Goal: Check status: Check status

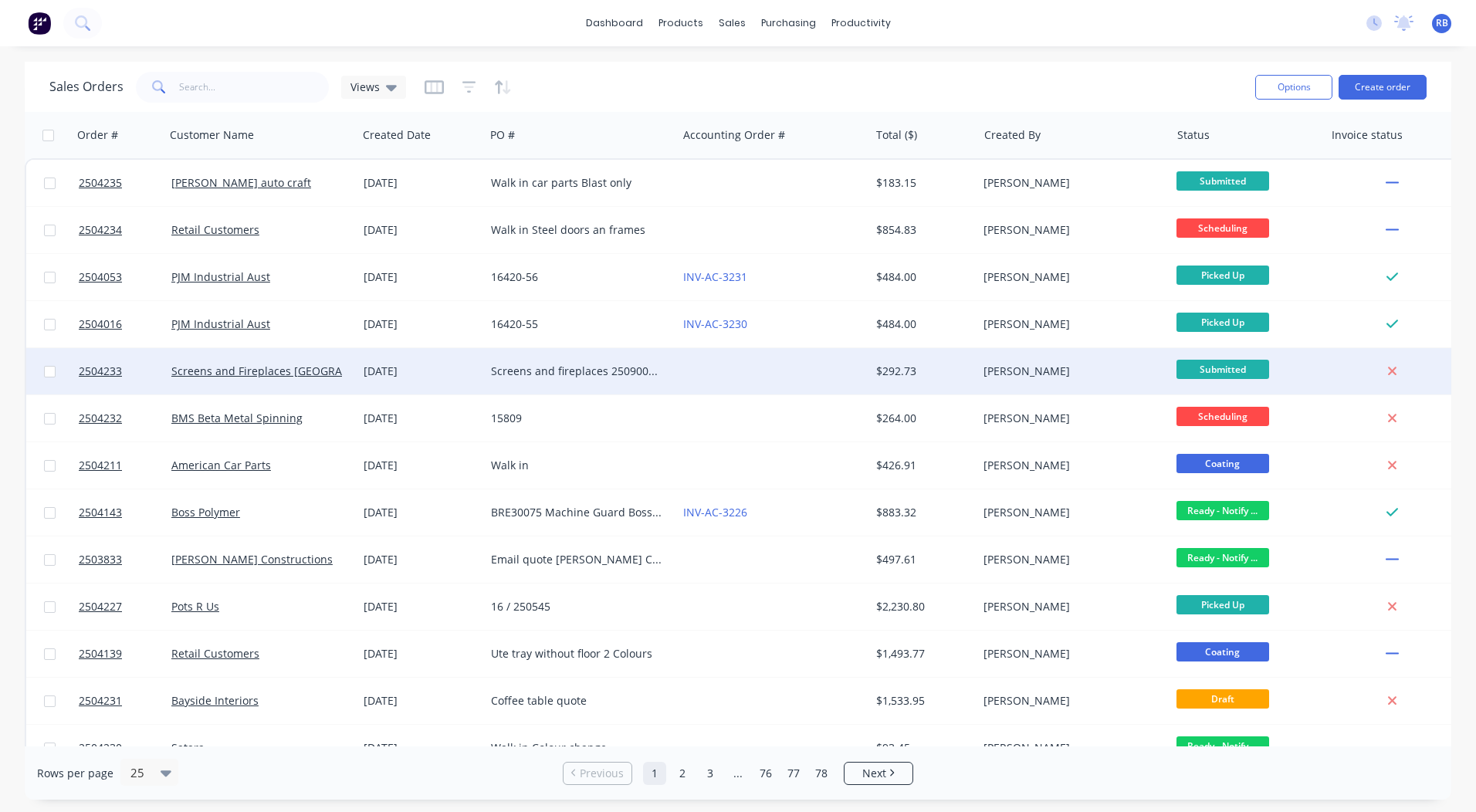
click at [700, 369] on div at bounding box center [773, 371] width 193 height 46
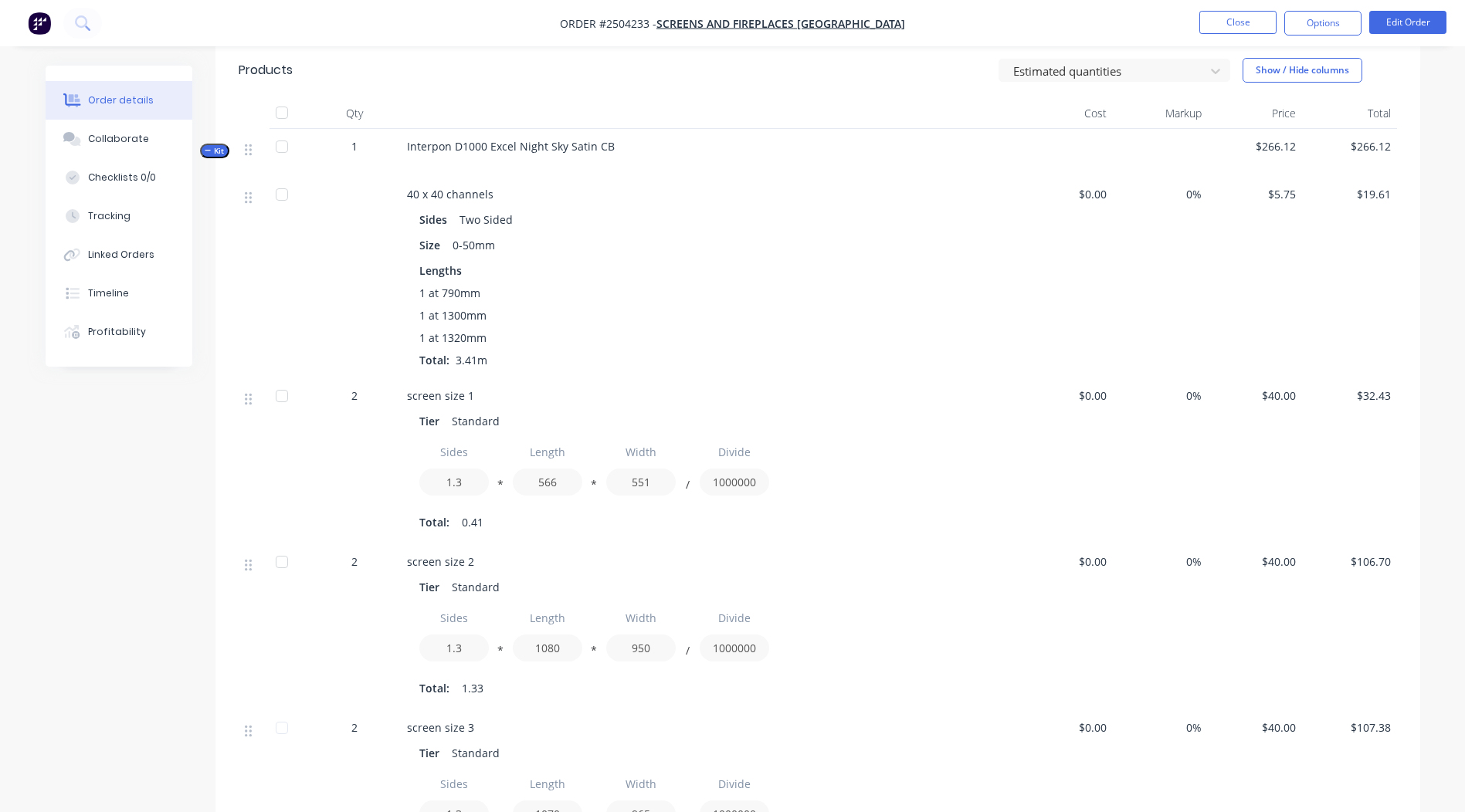
scroll to position [77, 0]
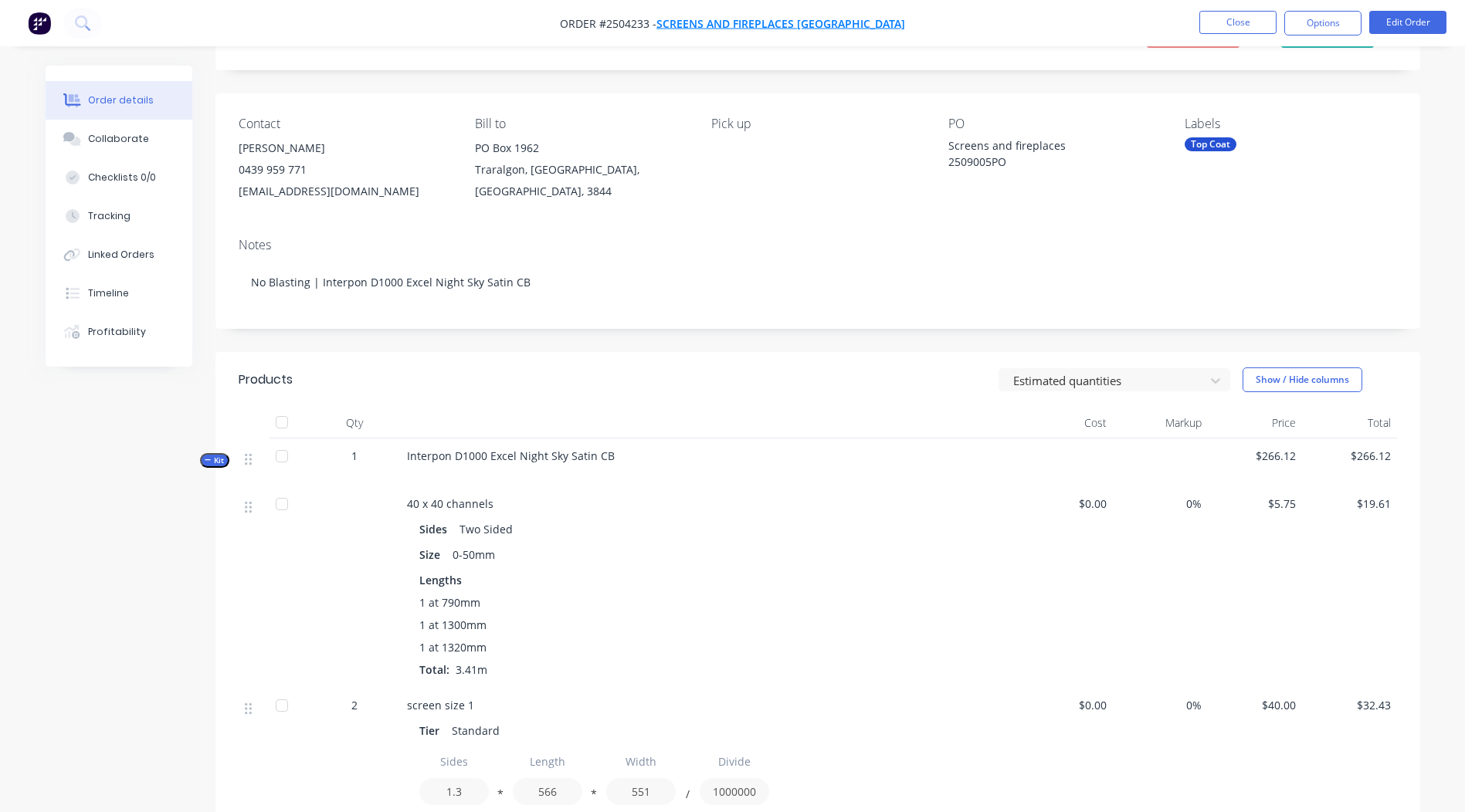
click at [811, 16] on span "Screens and Fireplaces [GEOGRAPHIC_DATA]" at bounding box center [781, 24] width 249 height 15
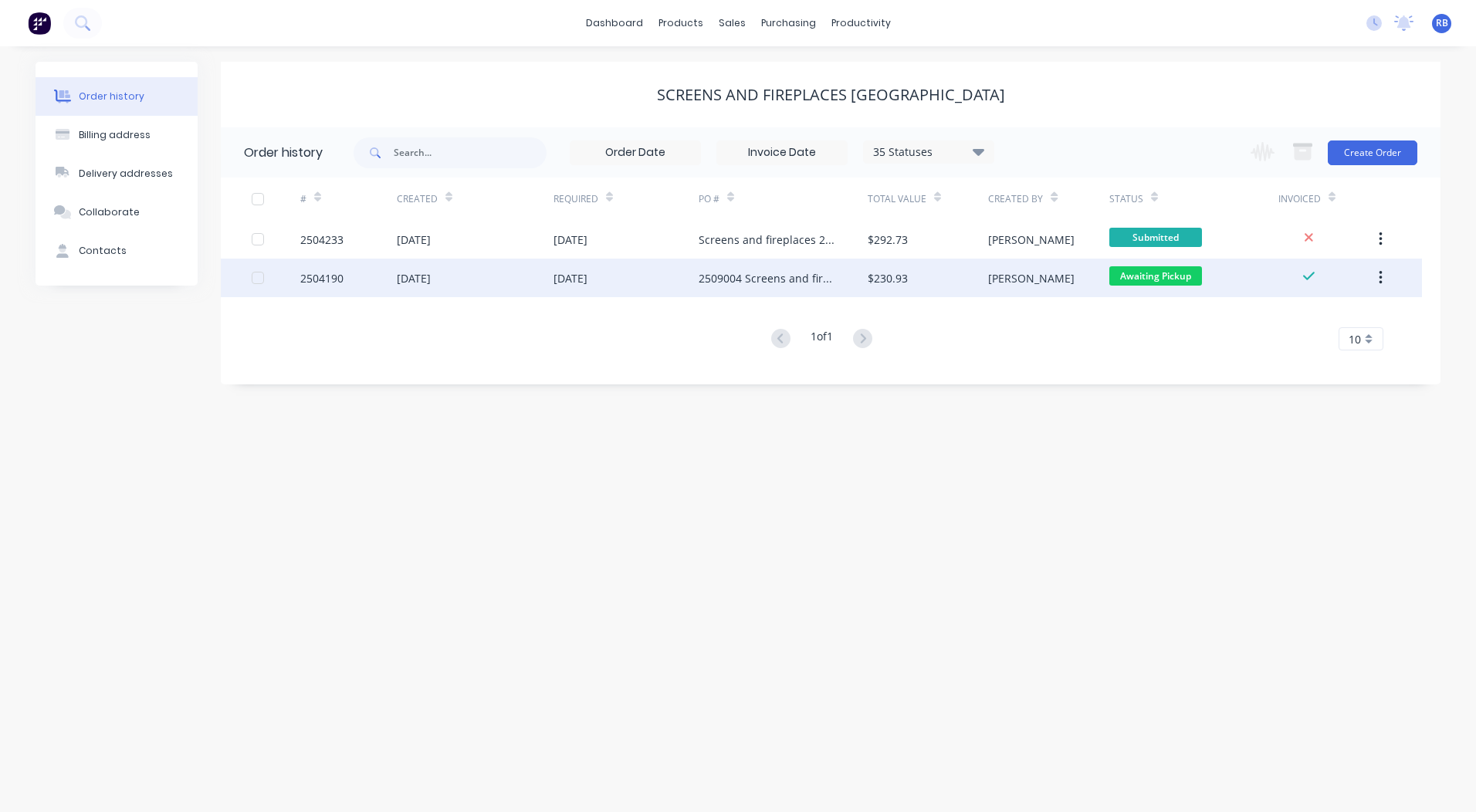
click at [574, 272] on div "[DATE]" at bounding box center [570, 278] width 34 height 16
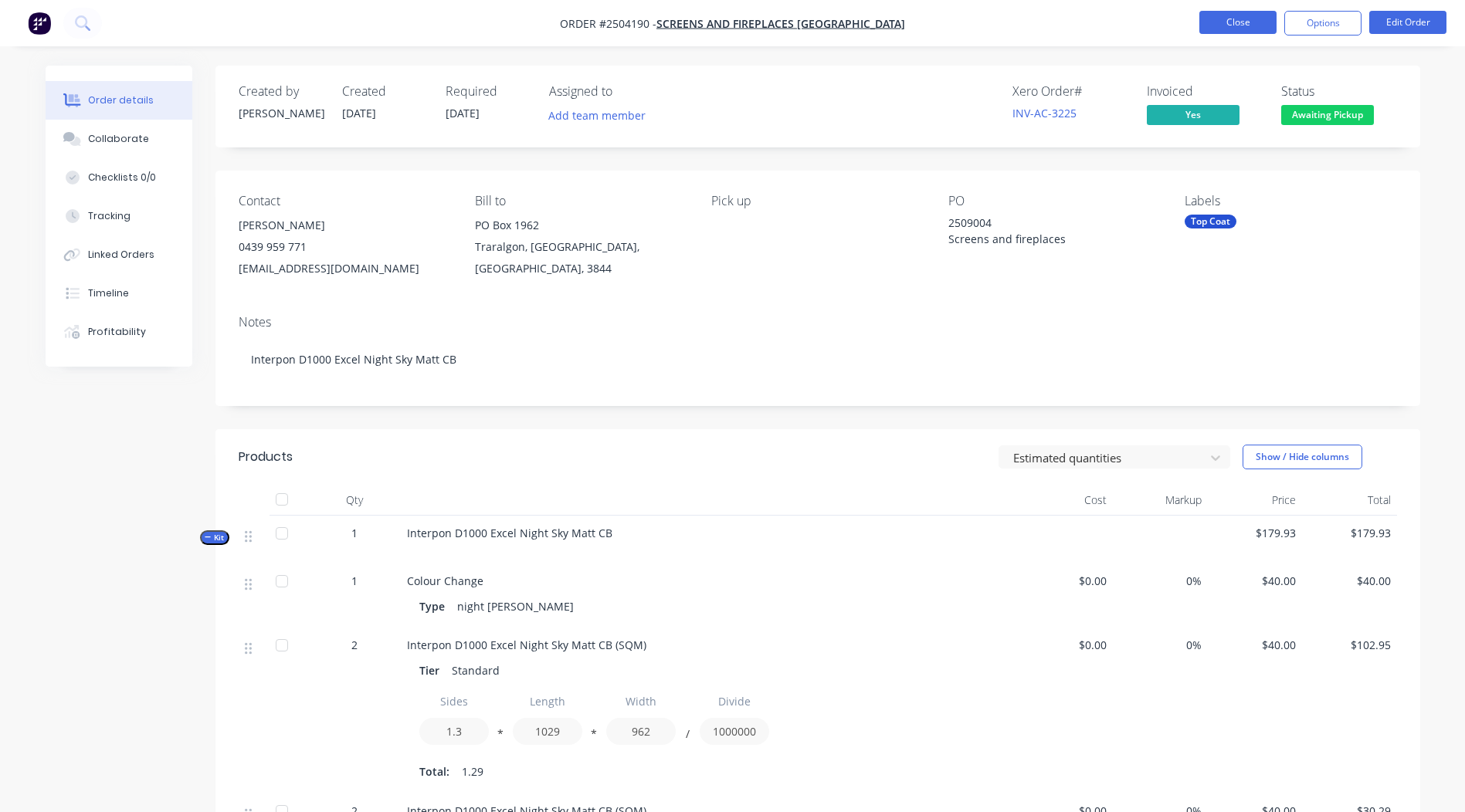
click at [1236, 18] on button "Close" at bounding box center [1238, 22] width 77 height 23
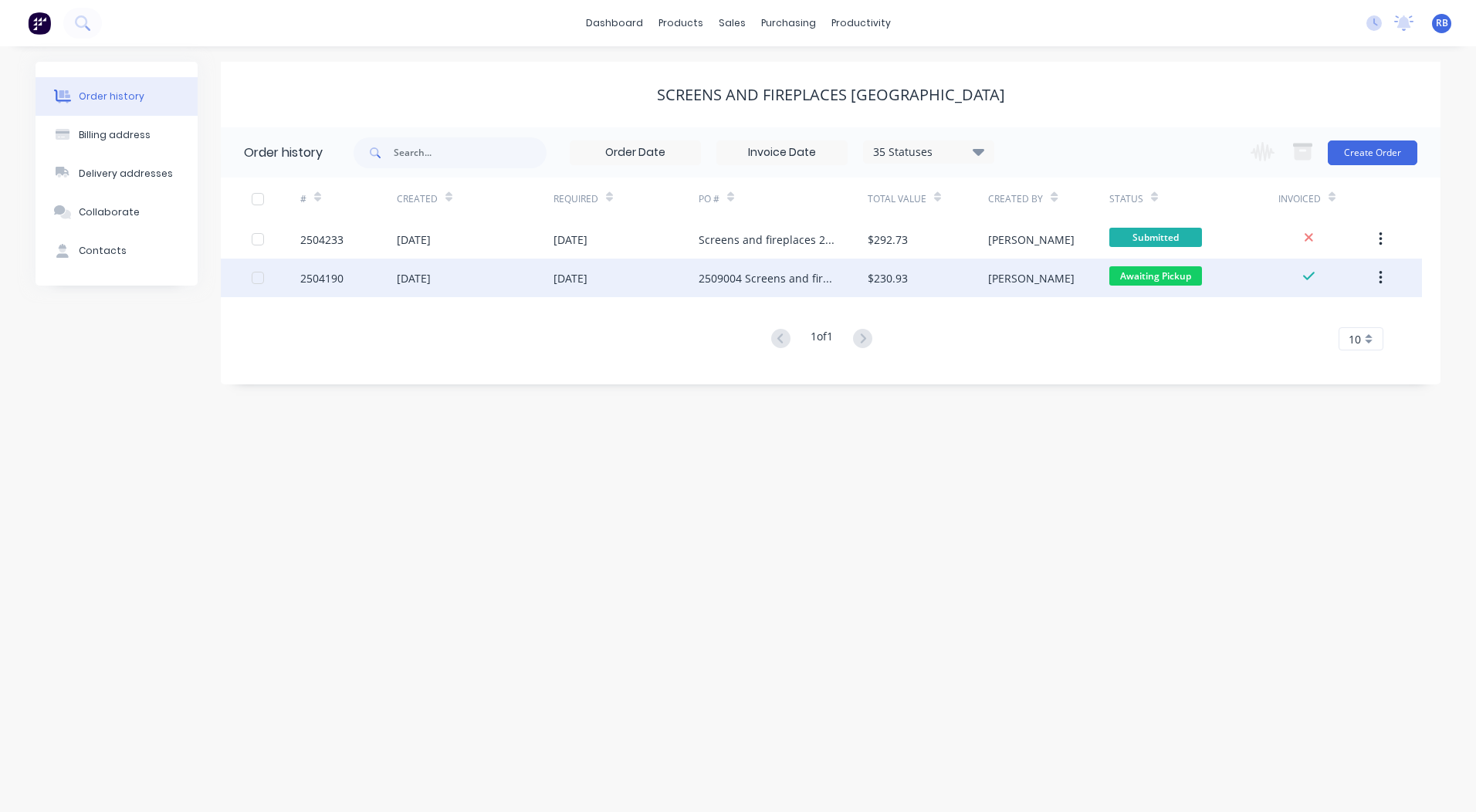
click at [631, 280] on div "[DATE]" at bounding box center [626, 278] width 145 height 38
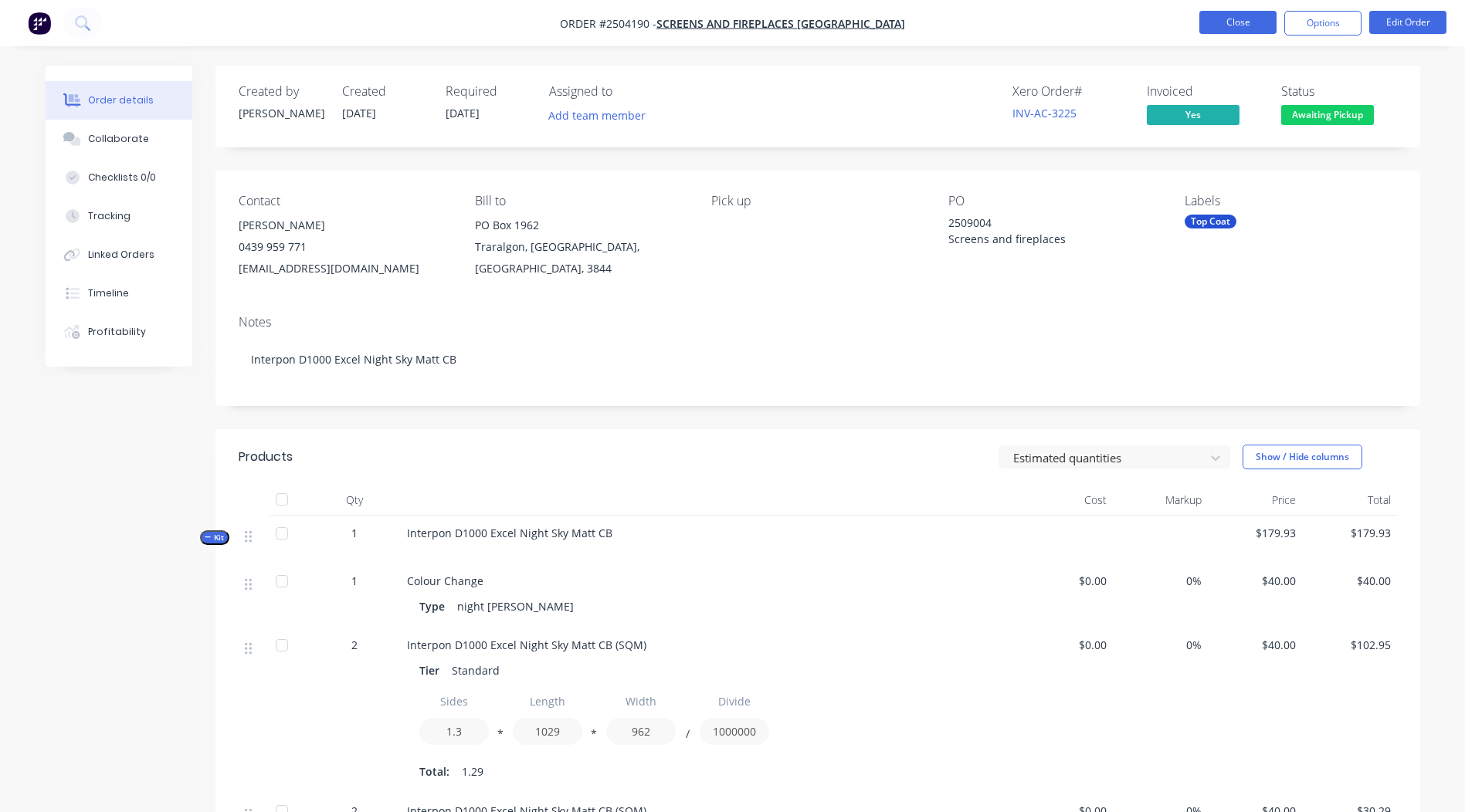
click at [1234, 22] on button "Close" at bounding box center [1238, 22] width 77 height 23
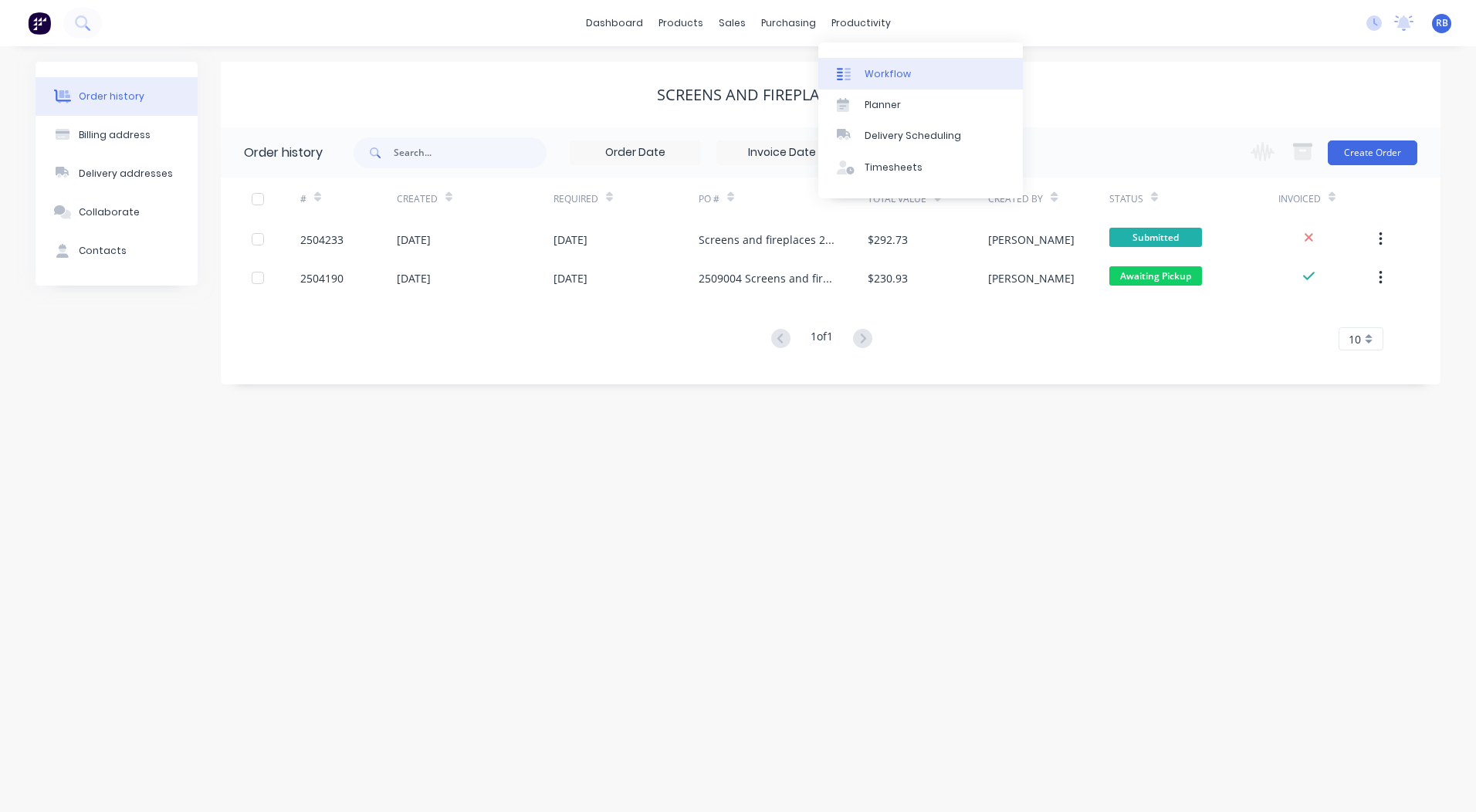
click at [875, 73] on div "Workflow" at bounding box center [887, 74] width 46 height 14
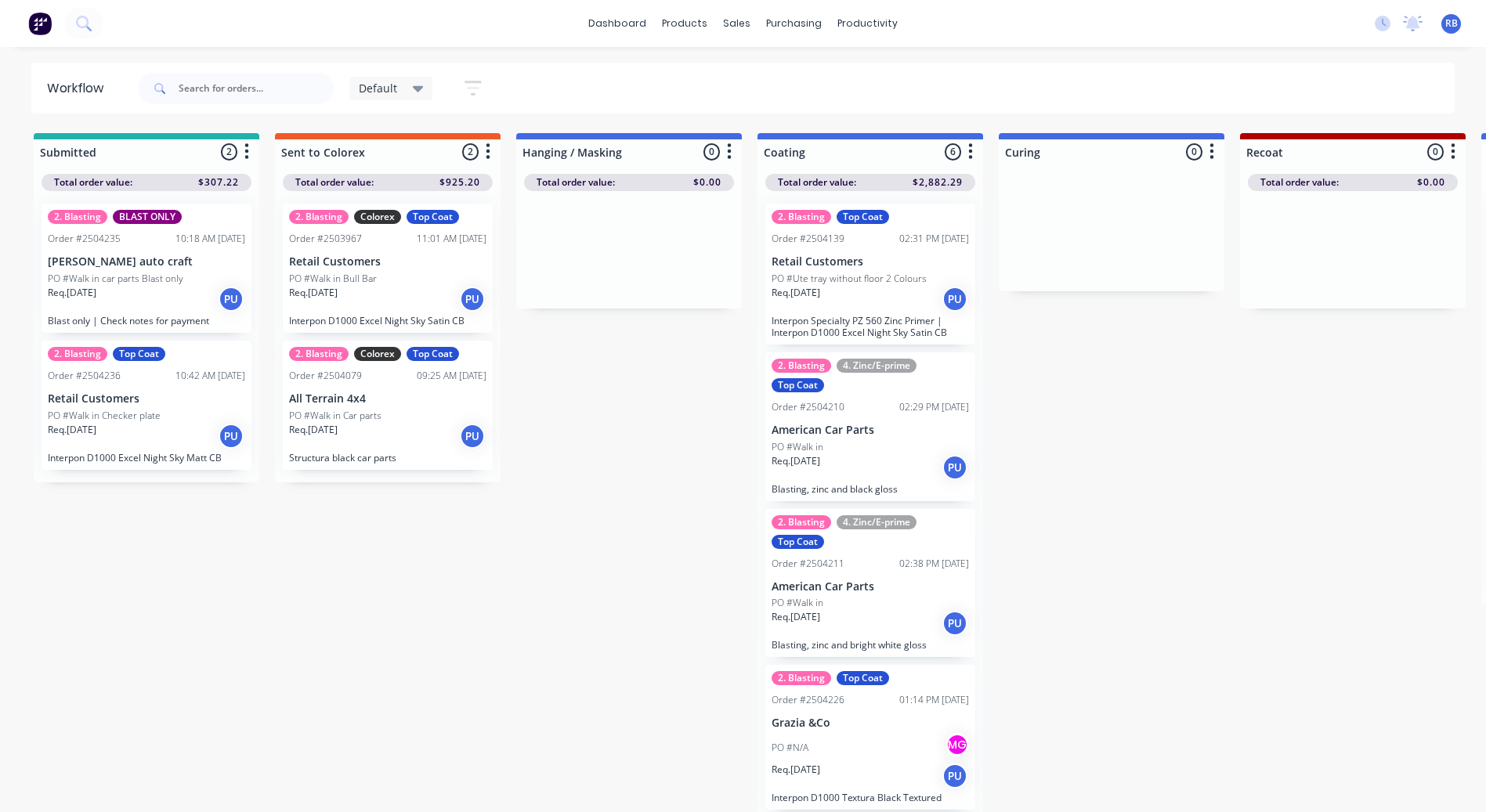
click at [180, 455] on p "Interpon D1000 Excel Night Sky Matt CB" at bounding box center [147, 457] width 197 height 12
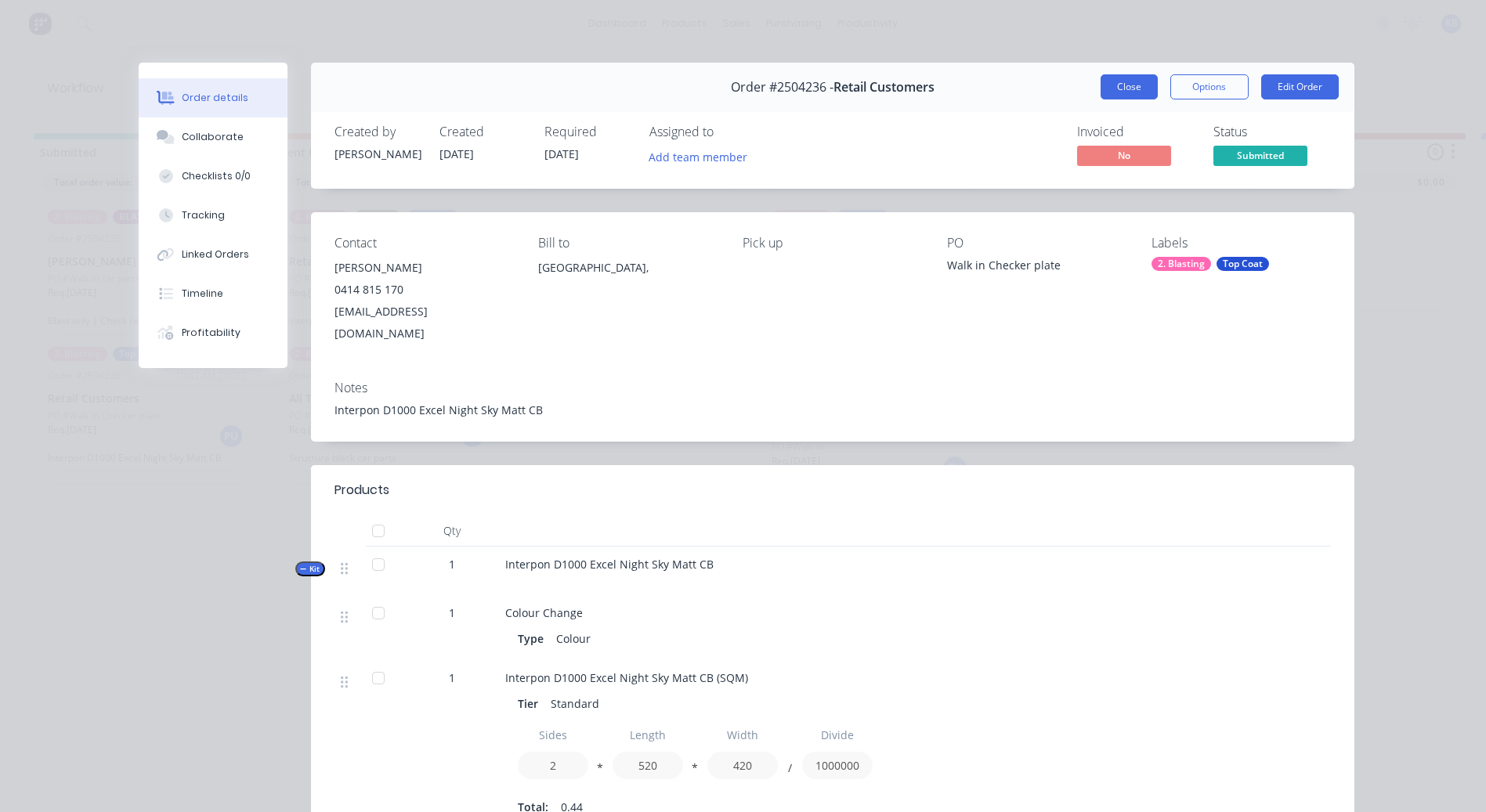
click at [1138, 95] on button "Close" at bounding box center [1129, 87] width 57 height 25
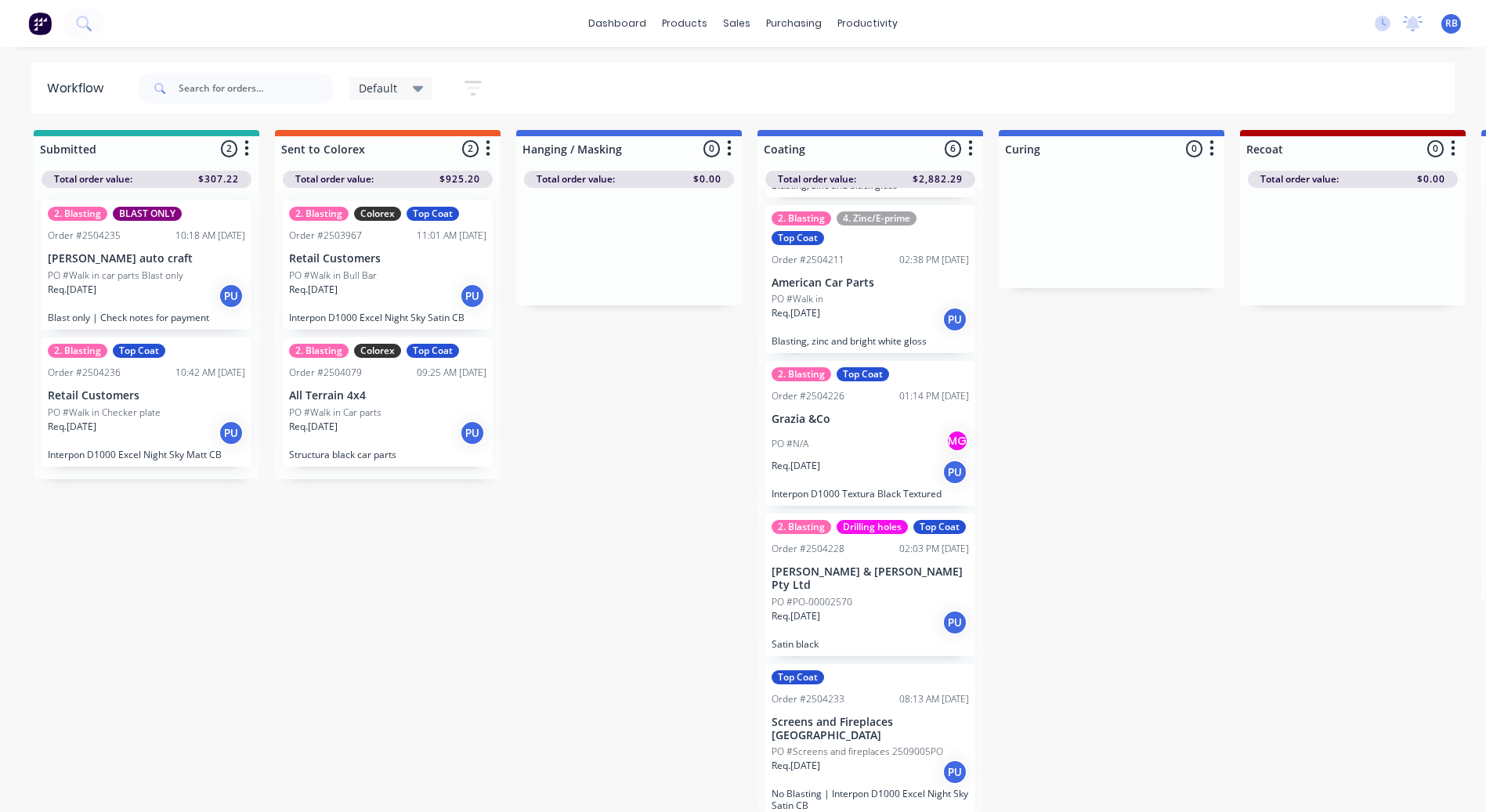
scroll to position [15, 0]
click at [171, 426] on div "Req. [DATE] PU" at bounding box center [147, 432] width 197 height 27
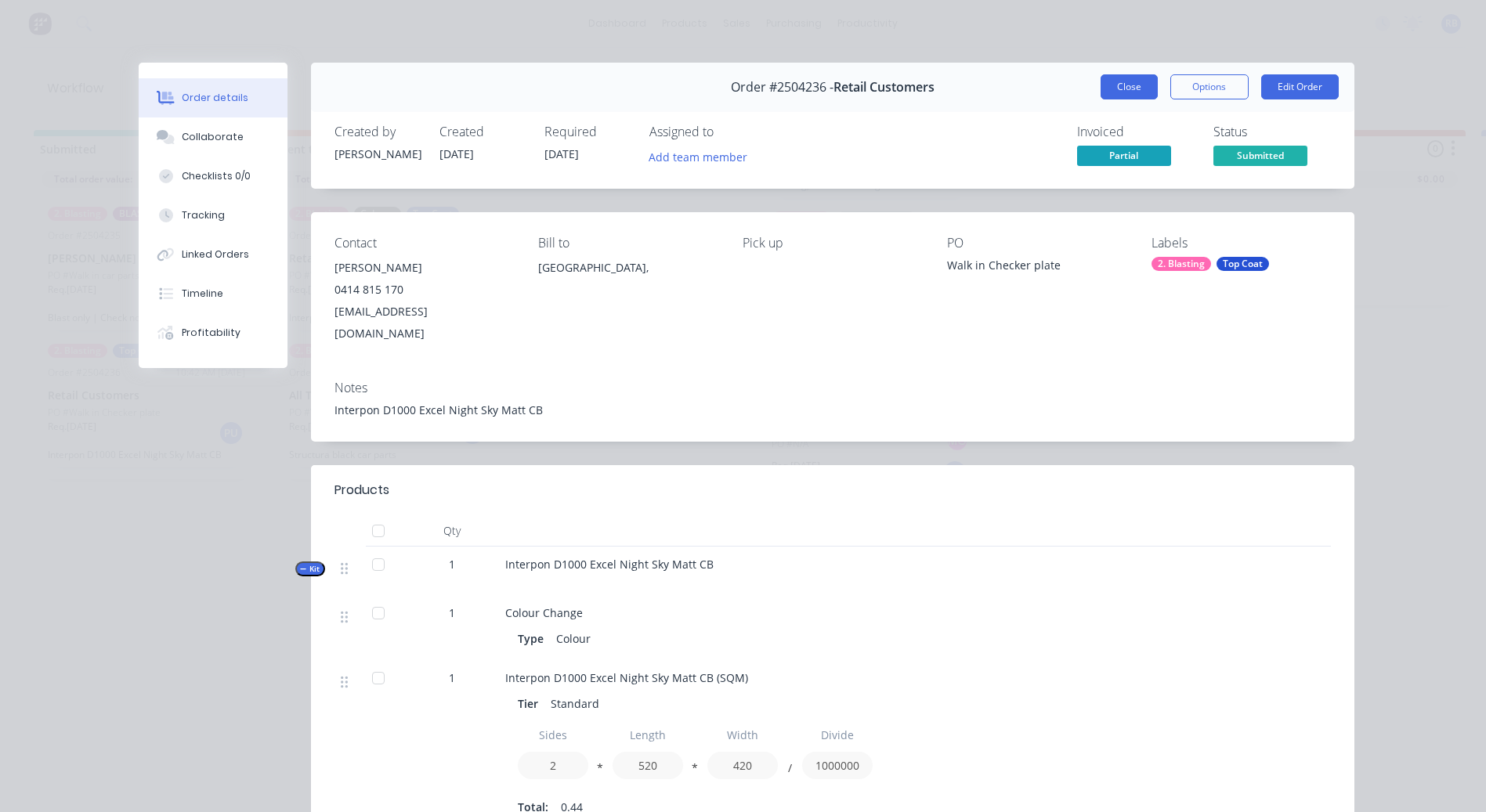
click at [1126, 82] on button "Close" at bounding box center [1129, 87] width 57 height 25
